Goal: Task Accomplishment & Management: Manage account settings

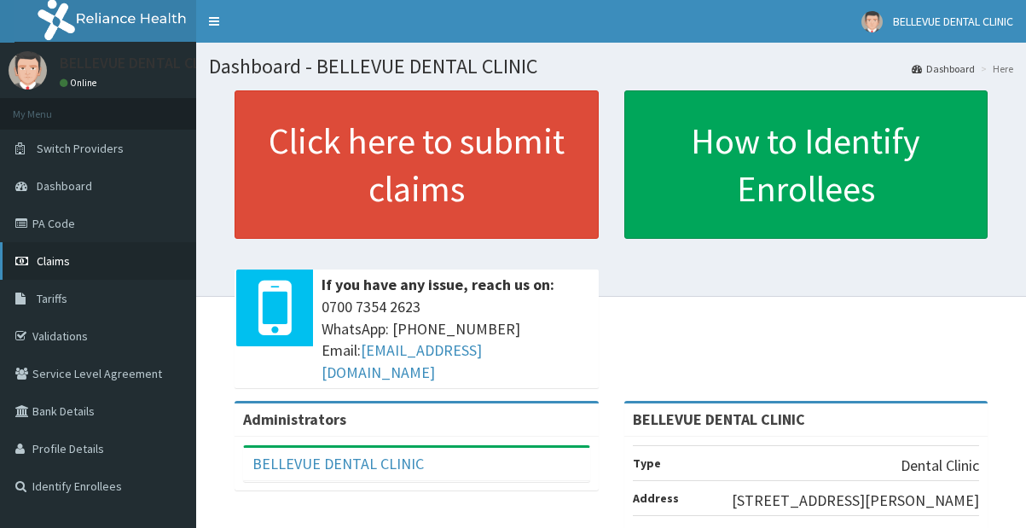
click at [85, 270] on link "Claims" at bounding box center [98, 261] width 196 height 38
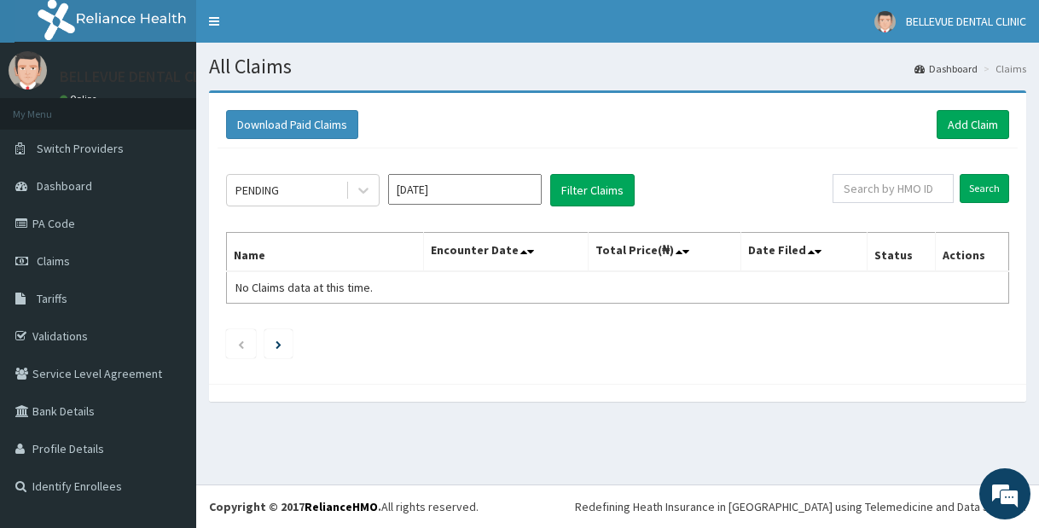
click at [596, 140] on div "Download Paid Claims Add Claim" at bounding box center [618, 125] width 800 height 47
